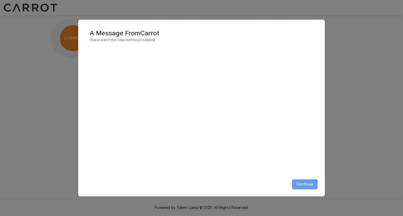
click at [296, 186] on button "Continue" at bounding box center [304, 185] width 25 height 10
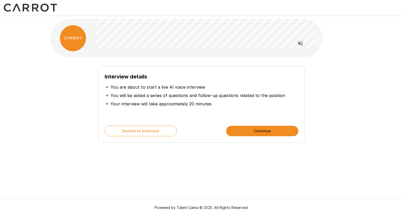
click at [156, 82] on ul "You are about to start a live AI voice interview You will be asked a series of …" at bounding box center [201, 95] width 193 height 29
click at [115, 90] on li "You are about to start a live AI voice interview" at bounding box center [201, 87] width 193 height 8
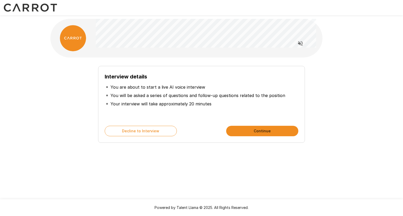
click at [113, 94] on p "You will be asked a series of questions and follow-up questions related to the …" at bounding box center [197, 96] width 175 height 6
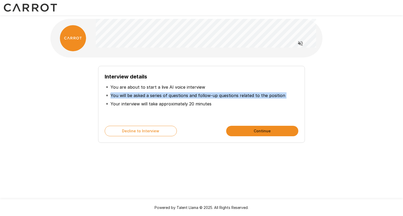
click at [113, 94] on p "You will be asked a series of questions and follow-up questions related to the …" at bounding box center [197, 96] width 175 height 6
drag, startPoint x: 113, startPoint y: 94, endPoint x: 102, endPoint y: 104, distance: 14.5
click at [102, 104] on div "Interview details You are about to start a live AI voice interview You will be …" at bounding box center [201, 104] width 207 height 77
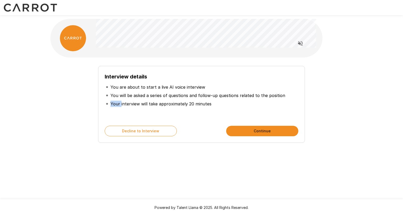
click at [102, 104] on div "Interview details You are about to start a live AI voice interview You will be …" at bounding box center [201, 104] width 207 height 77
click at [80, 98] on div "Interview details You are about to start a live AI voice interview You will be …" at bounding box center [201, 102] width 298 height 81
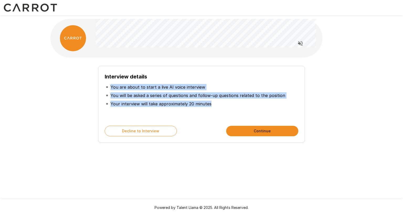
drag, startPoint x: 211, startPoint y: 102, endPoint x: 187, endPoint y: 74, distance: 37.2
click at [187, 74] on div "Interview details You are about to start a live AI voice interview You will be …" at bounding box center [201, 96] width 193 height 47
click at [187, 74] on h6 "Interview details" at bounding box center [201, 77] width 193 height 8
